Goal: Task Accomplishment & Management: Use online tool/utility

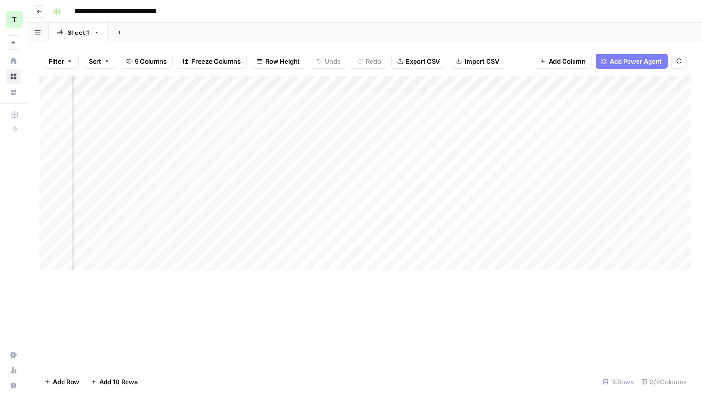
scroll to position [0, 735]
click at [553, 99] on div "Add Column" at bounding box center [364, 173] width 651 height 194
click at [462, 96] on div "Add Column" at bounding box center [364, 173] width 651 height 194
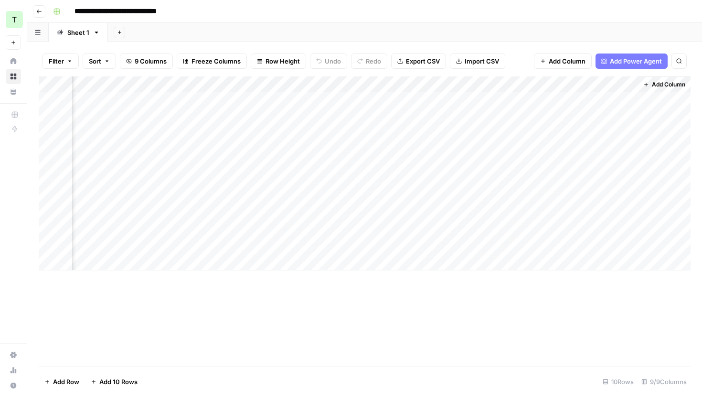
click at [572, 99] on div "Add Column" at bounding box center [364, 173] width 651 height 194
click at [624, 97] on div "Add Column" at bounding box center [364, 173] width 651 height 194
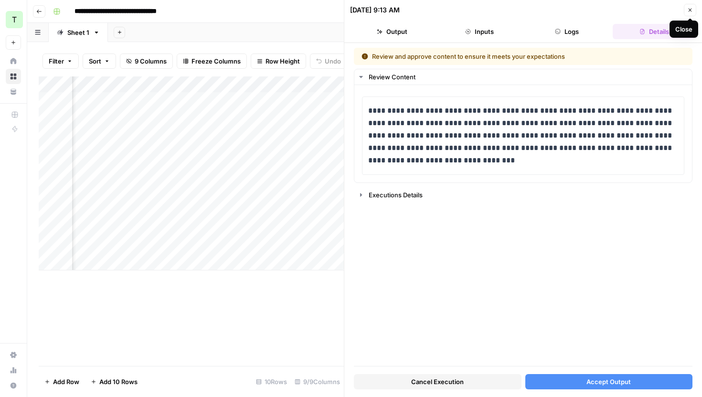
click at [687, 8] on icon "button" at bounding box center [690, 10] width 6 height 6
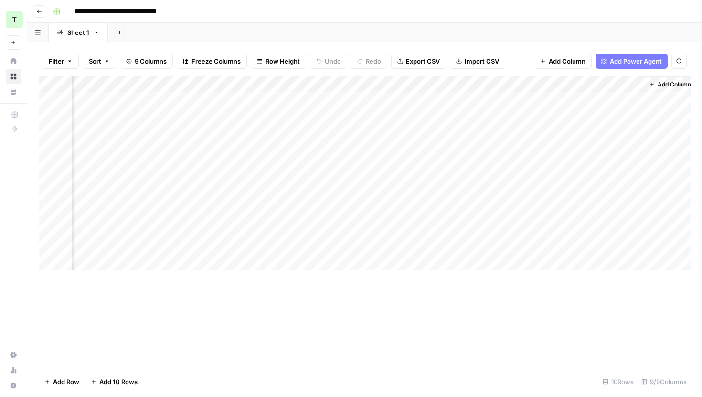
scroll to position [0, 724]
click at [642, 114] on div "Add Column" at bounding box center [364, 173] width 651 height 194
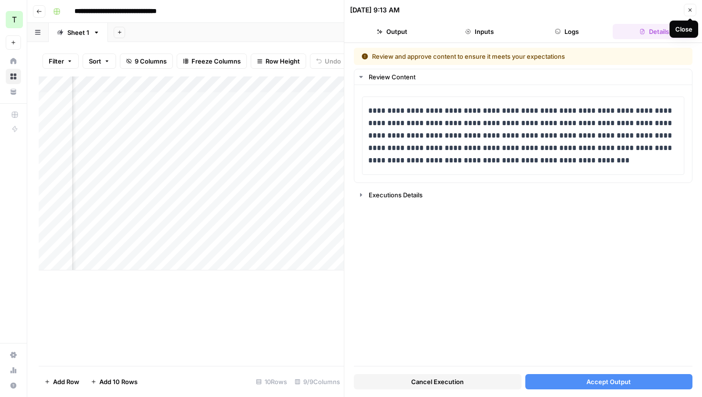
click at [689, 6] on button "Close" at bounding box center [689, 10] width 12 height 12
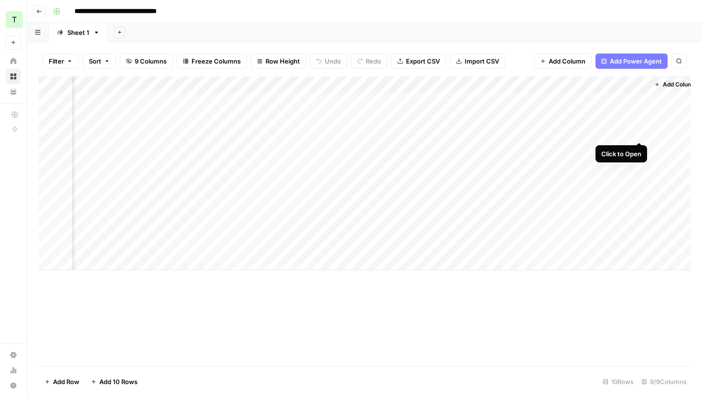
click at [640, 134] on div "Add Column" at bounding box center [364, 173] width 651 height 194
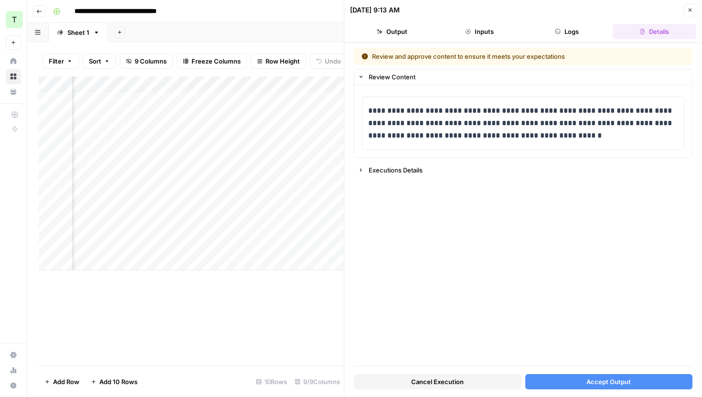
click at [690, 9] on icon "button" at bounding box center [690, 10] width 6 height 6
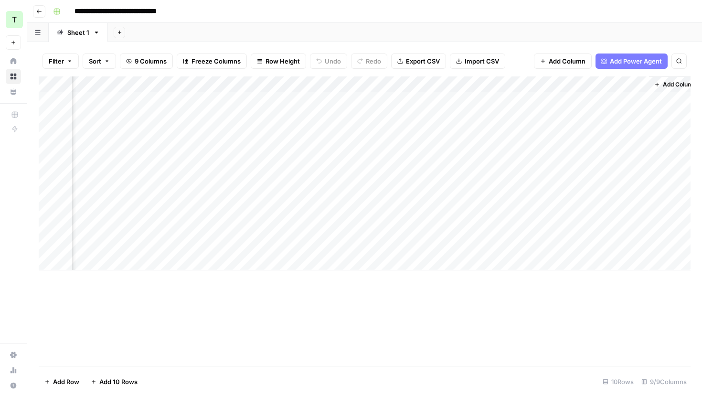
click at [640, 148] on div "Add Column" at bounding box center [364, 173] width 651 height 194
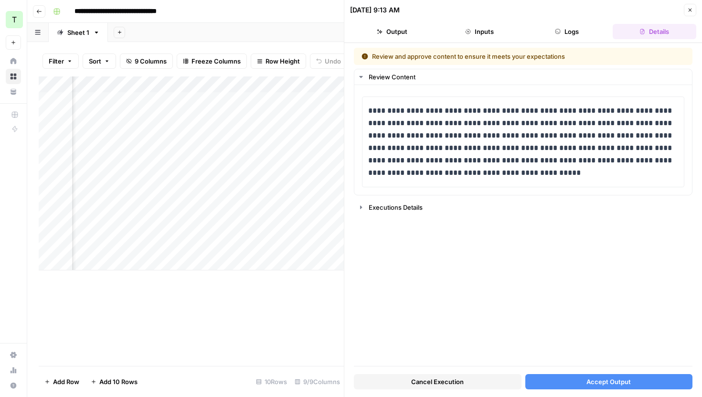
click at [689, 6] on button "Close" at bounding box center [689, 10] width 12 height 12
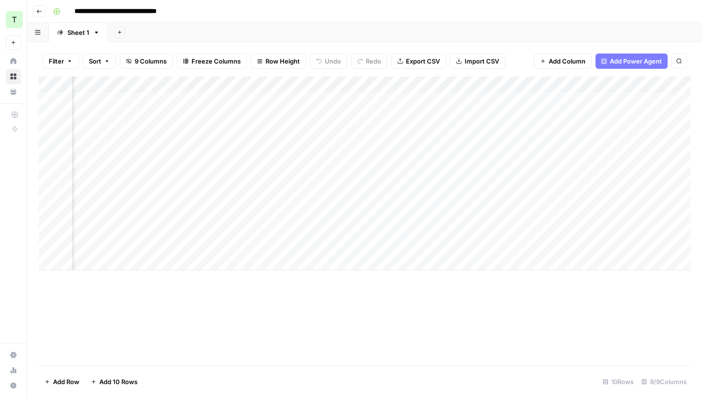
scroll to position [0, 304]
click at [400, 146] on div "Add Column" at bounding box center [364, 173] width 651 height 194
click at [484, 151] on div "Add Column" at bounding box center [364, 173] width 651 height 194
click at [490, 323] on div "Add Column" at bounding box center [364, 220] width 651 height 289
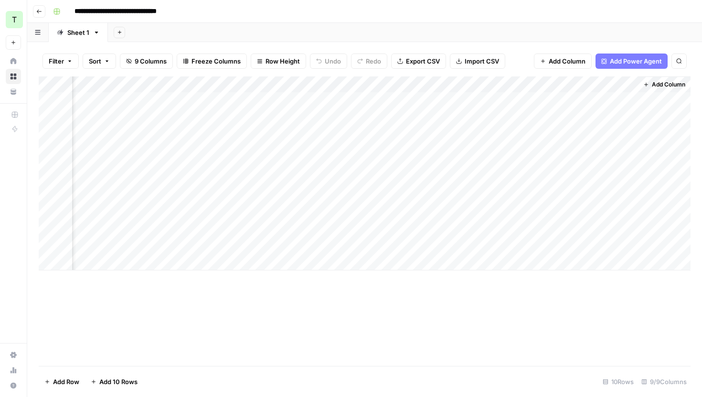
click at [510, 161] on div "Add Column" at bounding box center [364, 173] width 651 height 194
click at [629, 167] on div "Add Column" at bounding box center [364, 173] width 651 height 194
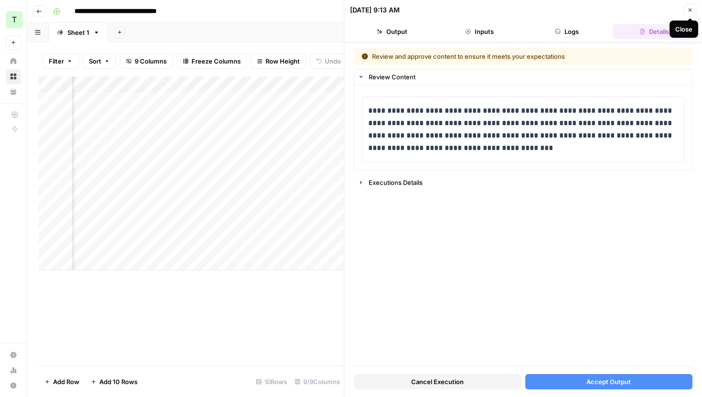
click at [692, 13] on button "Close" at bounding box center [689, 10] width 12 height 12
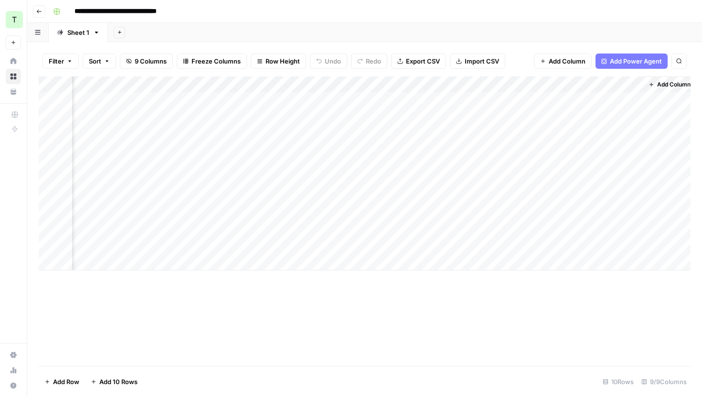
scroll to position [0, 724]
click at [641, 178] on div "Add Column" at bounding box center [364, 173] width 651 height 194
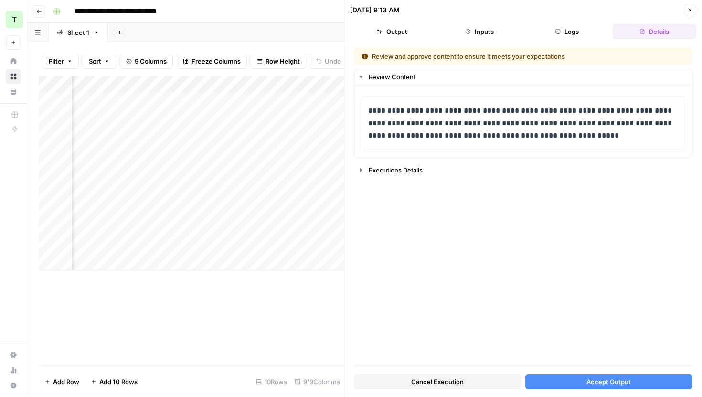
click at [688, 4] on button "Close" at bounding box center [689, 10] width 12 height 12
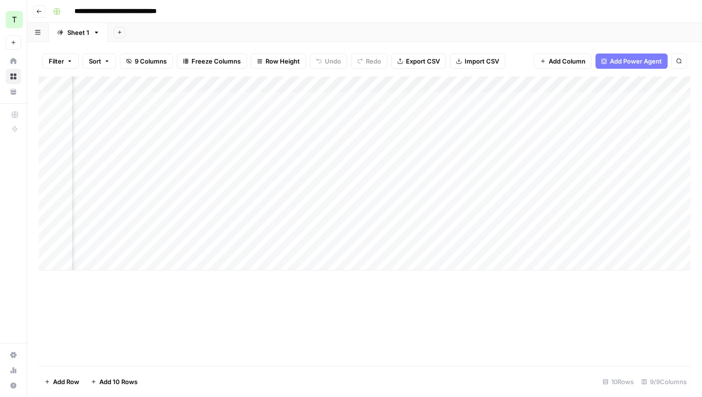
scroll to position [0, 358]
click at [583, 83] on div "Add Column" at bounding box center [364, 173] width 651 height 194
click at [468, 200] on icon "button" at bounding box center [466, 199] width 7 height 7
click at [585, 82] on div "Add Column" at bounding box center [364, 173] width 651 height 194
click at [517, 199] on span "Hide Column" at bounding box center [516, 200] width 84 height 10
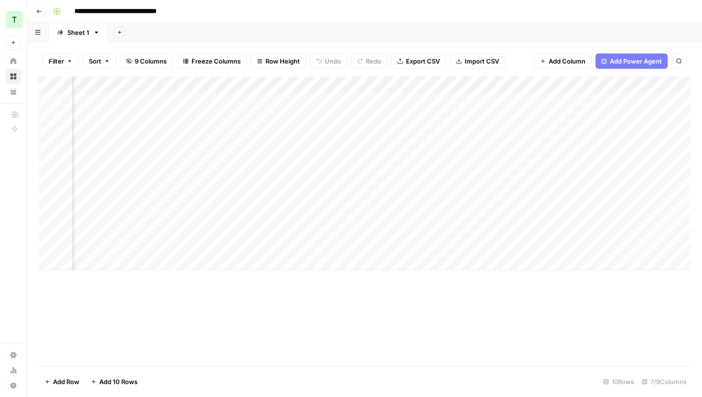
scroll to position [0, 221]
click at [450, 84] on div "Add Column" at bounding box center [364, 173] width 651 height 194
click at [379, 199] on span "Hide Column" at bounding box center [378, 200] width 84 height 10
click at [678, 218] on div "Add Column" at bounding box center [364, 173] width 651 height 194
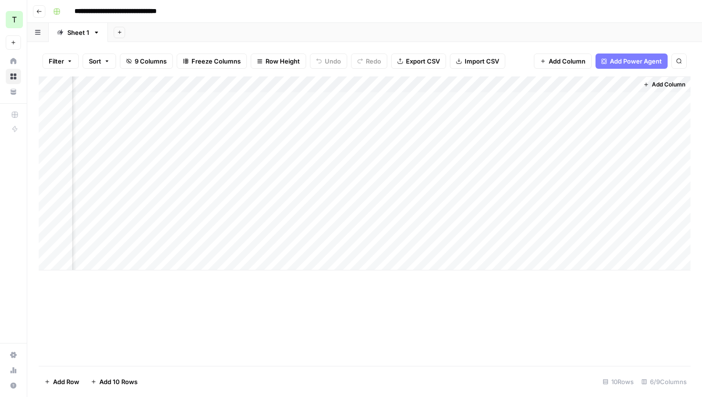
click at [625, 212] on div "Add Column" at bounding box center [364, 173] width 651 height 194
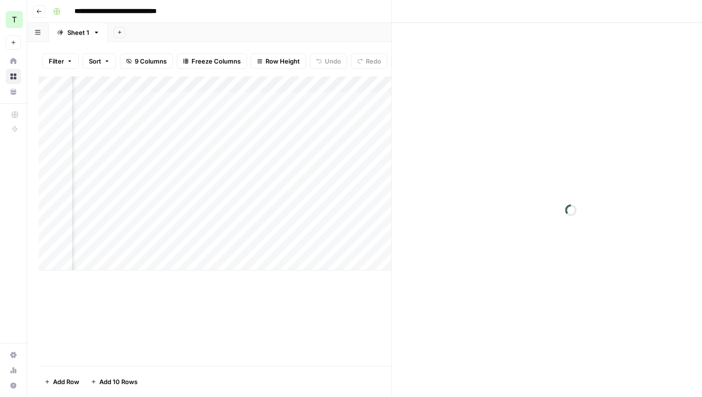
scroll to position [0, 317]
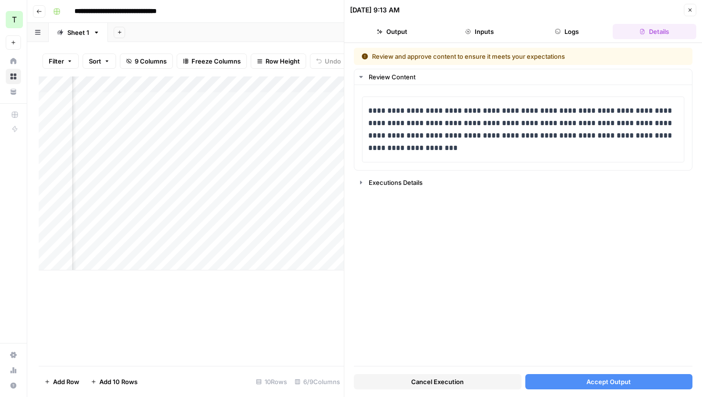
click at [305, 322] on div "Add Column" at bounding box center [191, 220] width 305 height 289
click at [315, 290] on div "Add Column" at bounding box center [191, 220] width 305 height 289
click at [691, 10] on icon "button" at bounding box center [690, 10] width 6 height 6
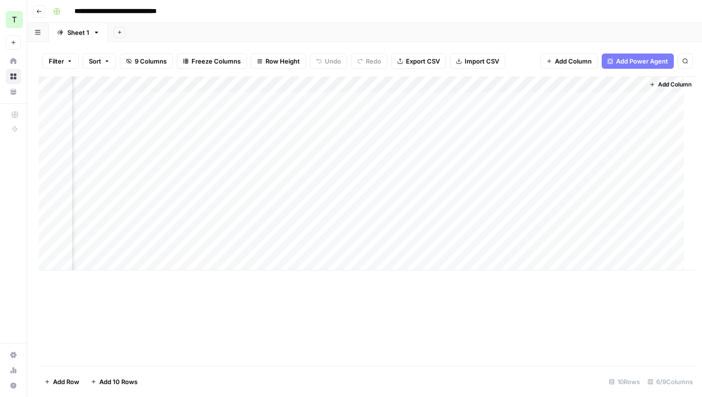
scroll to position [0, 312]
click at [639, 229] on div "Add Column" at bounding box center [364, 173] width 651 height 194
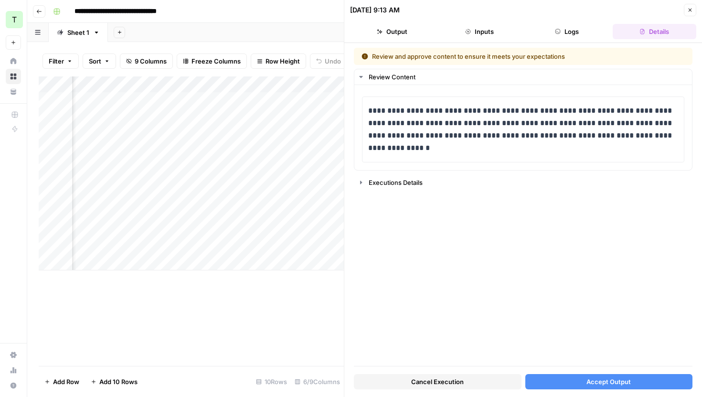
click at [250, 321] on div "Add Column" at bounding box center [191, 220] width 305 height 289
click at [692, 13] on button "Close" at bounding box center [689, 10] width 12 height 12
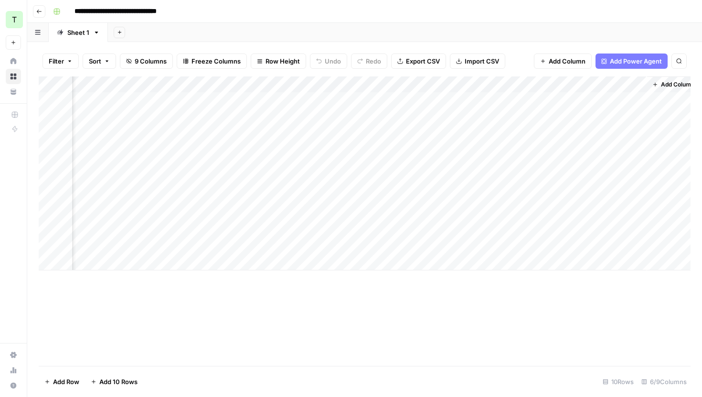
scroll to position [0, 323]
click at [305, 216] on div "Add Column" at bounding box center [364, 173] width 651 height 194
click at [305, 216] on textarea "**********" at bounding box center [310, 219] width 191 height 23
click at [318, 294] on div "Add Column" at bounding box center [364, 220] width 651 height 289
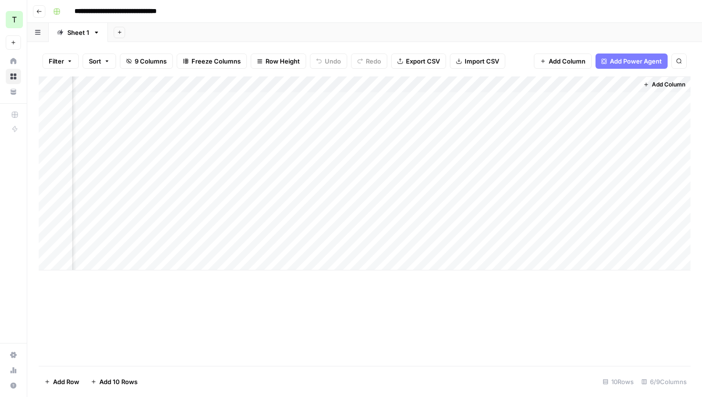
click at [306, 226] on div "Add Column" at bounding box center [364, 173] width 651 height 194
click at [309, 277] on div "Add Column" at bounding box center [364, 220] width 651 height 289
click at [296, 131] on div "Add Column" at bounding box center [364, 173] width 651 height 194
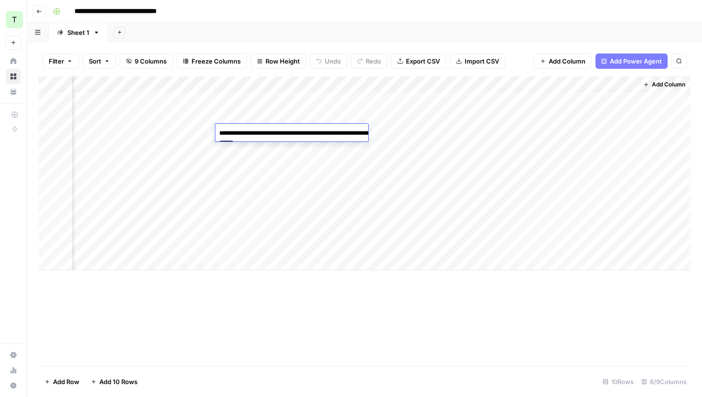
click at [294, 219] on div "Add Column" at bounding box center [364, 173] width 651 height 194
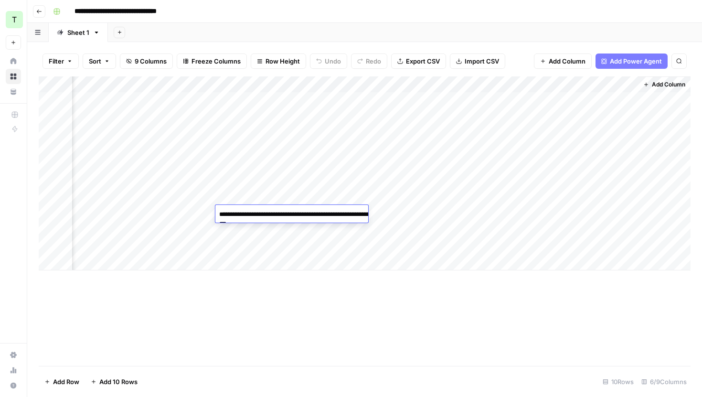
click at [309, 93] on div "Add Column" at bounding box center [364, 173] width 651 height 194
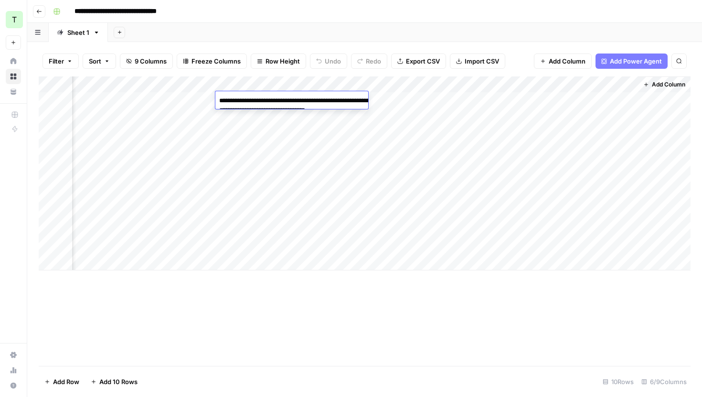
click at [284, 246] on div "Add Column" at bounding box center [364, 173] width 651 height 194
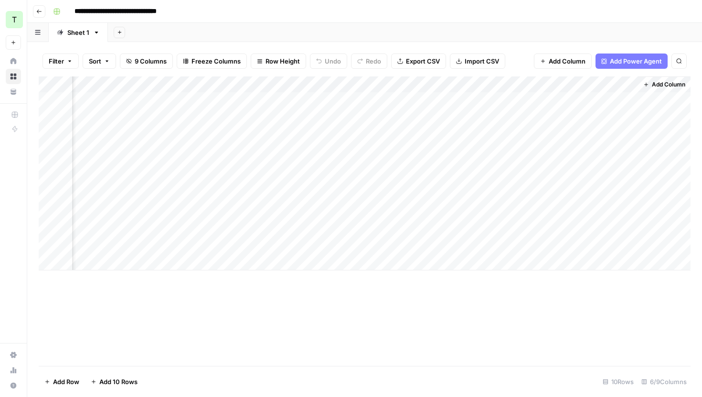
click at [284, 246] on div "Add Column" at bounding box center [364, 173] width 651 height 194
click at [371, 313] on div "Add Column" at bounding box center [364, 220] width 651 height 289
click at [571, 246] on div "Add Column" at bounding box center [364, 173] width 651 height 194
click at [628, 246] on div "Add Column" at bounding box center [364, 173] width 651 height 194
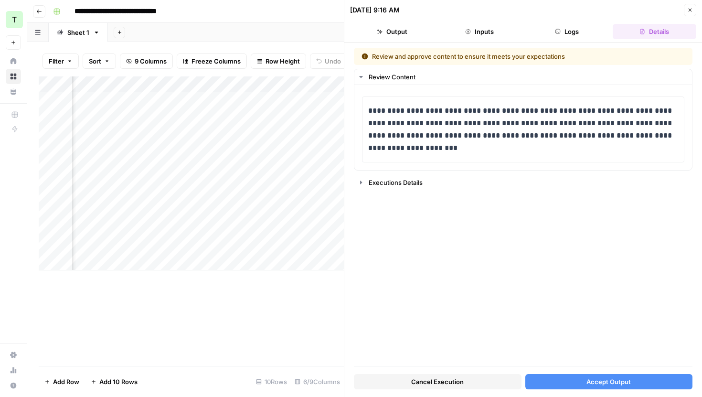
click at [265, 338] on div "Add Column" at bounding box center [191, 220] width 305 height 289
click at [689, 9] on icon "button" at bounding box center [690, 10] width 6 height 6
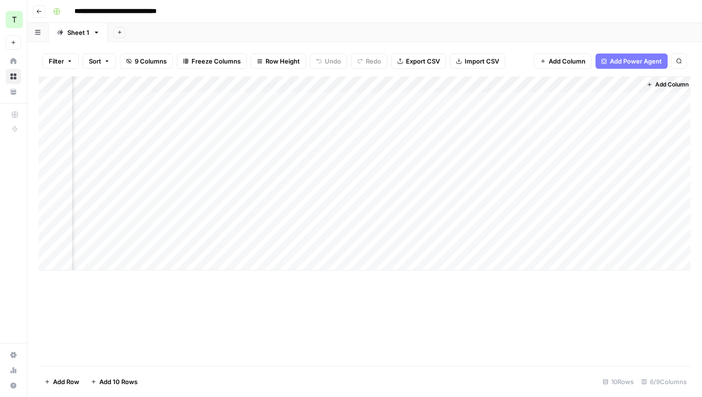
scroll to position [0, 312]
click at [351, 247] on div "Add Column" at bounding box center [364, 173] width 651 height 194
click at [343, 245] on div "Add Column" at bounding box center [364, 173] width 651 height 194
click at [506, 271] on div "Add Column" at bounding box center [364, 220] width 651 height 289
click at [639, 246] on div "Add Column" at bounding box center [364, 173] width 651 height 194
